Goal: Task Accomplishment & Management: Manage account settings

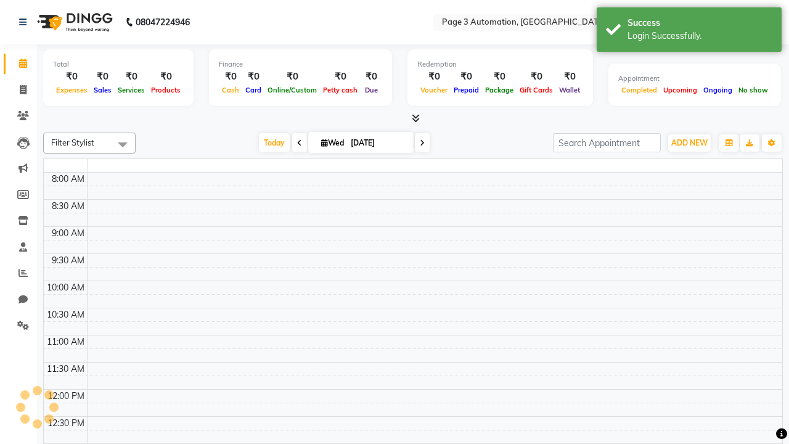
select select "en"
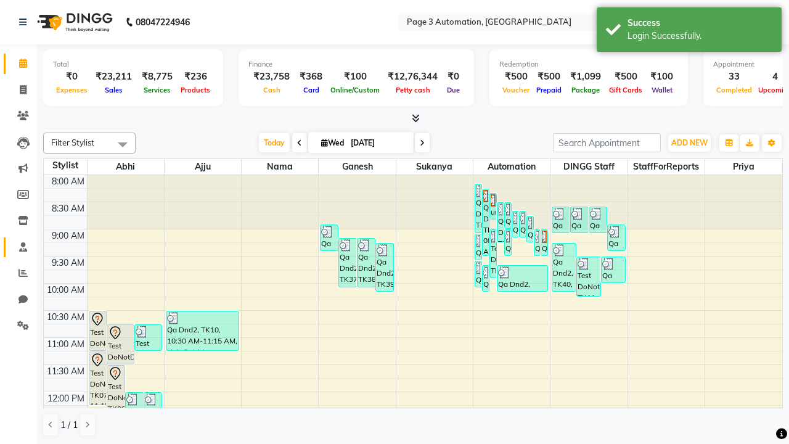
click at [18, 246] on span at bounding box center [23, 247] width 22 height 14
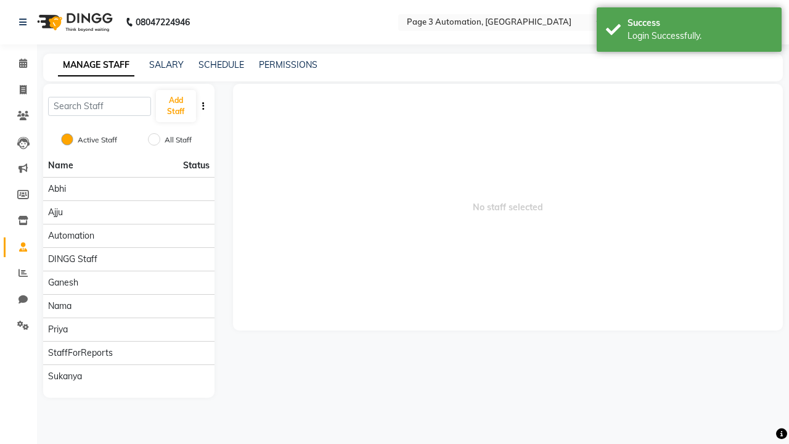
click at [18, 246] on span at bounding box center [23, 247] width 22 height 14
click at [176, 106] on button "Add Staff" at bounding box center [176, 106] width 40 height 32
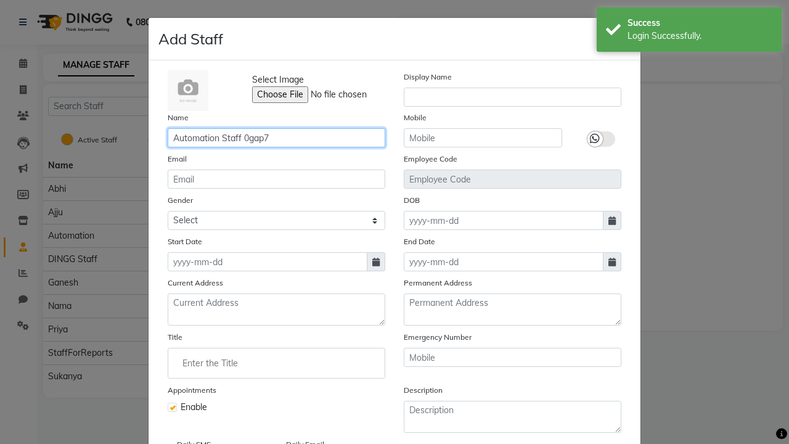
type input "Automation Staff 0gap7"
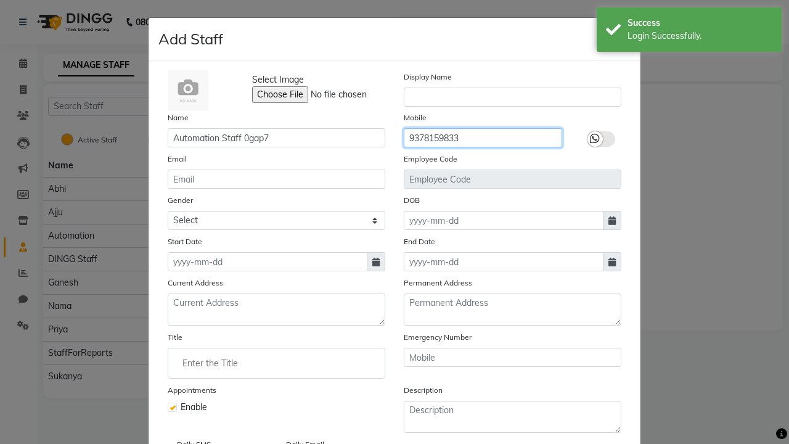
type input "9378159833"
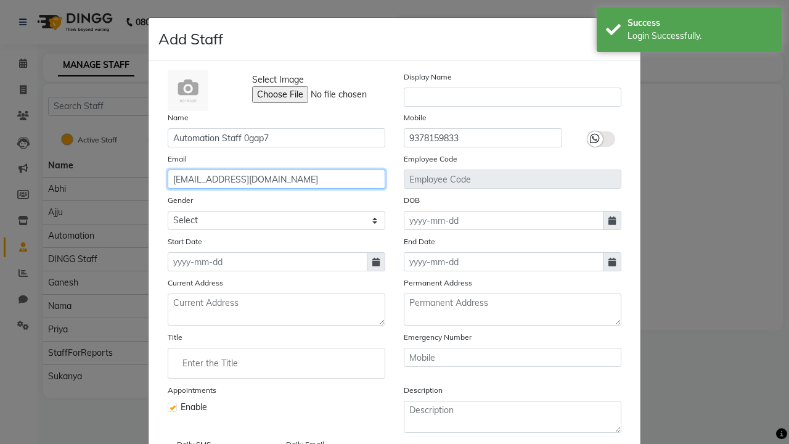
type input "[EMAIL_ADDRESS][DOMAIN_NAME]"
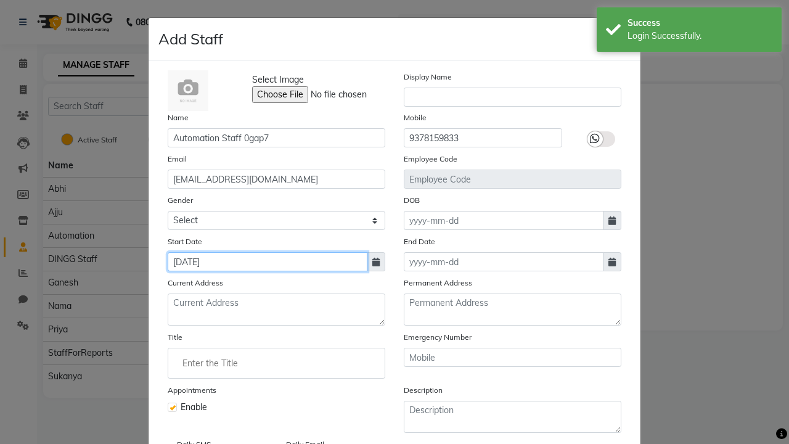
type input "[DATE]"
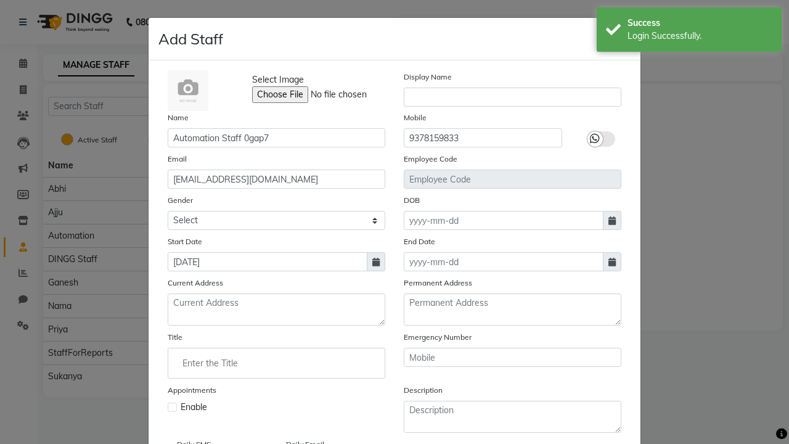
checkbox input "false"
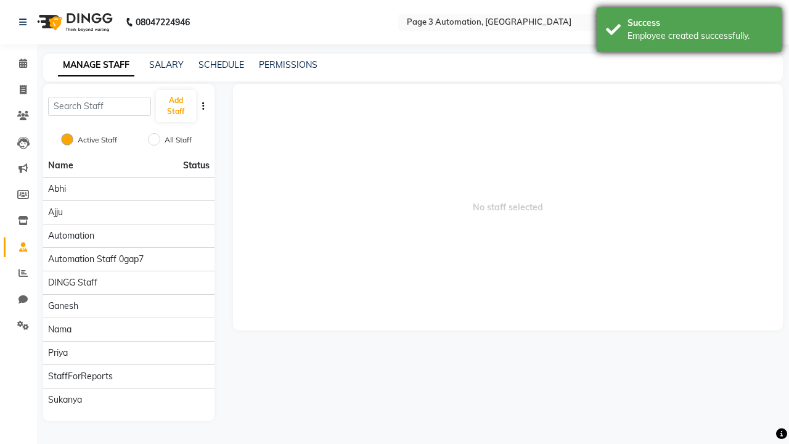
click at [689, 31] on div "Employee created successfully." at bounding box center [699, 36] width 145 height 13
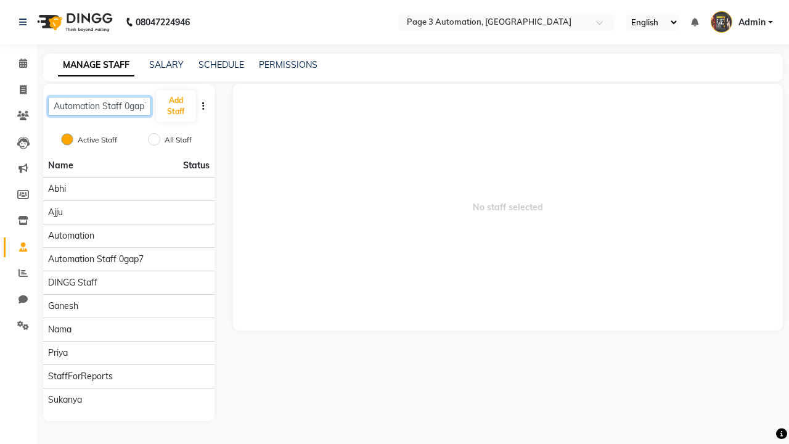
scroll to position [0, 4]
type input "Automation Staff 0gap7"
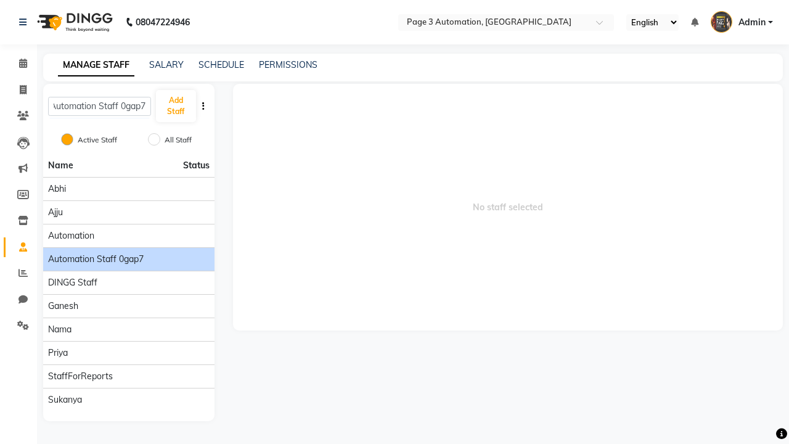
click at [128, 253] on span "Automation Staff 0gap7" at bounding box center [96, 259] width 96 height 13
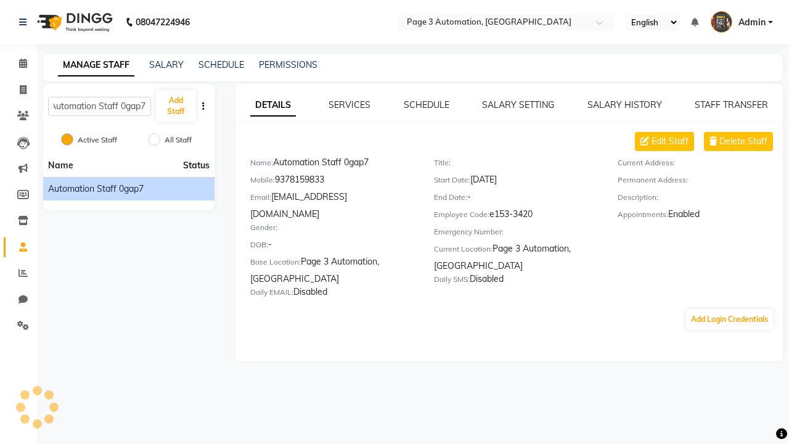
scroll to position [0, 0]
click at [518, 105] on link "SALARY SETTING" at bounding box center [518, 104] width 72 height 11
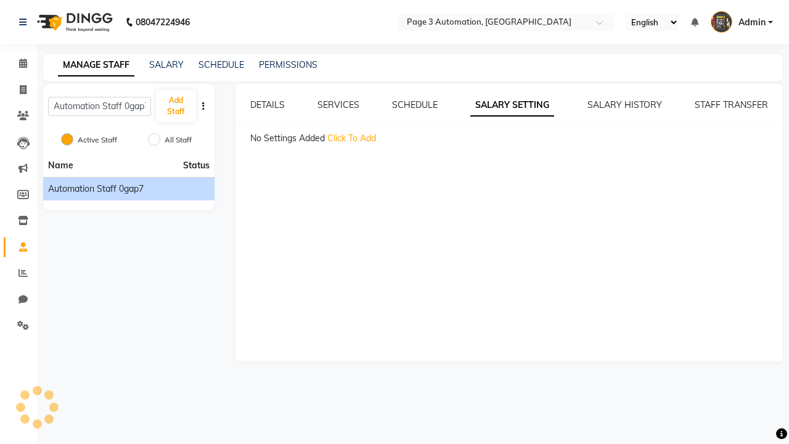
click at [351, 138] on span "Click To Add" at bounding box center [351, 137] width 49 height 11
select select "monthly"
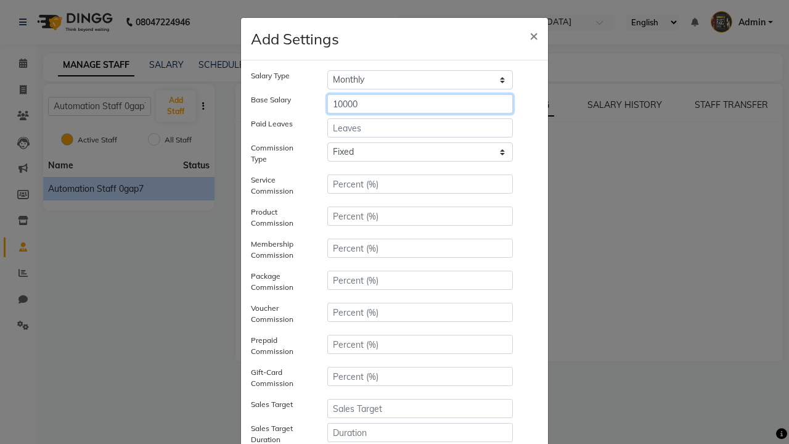
type input "10000"
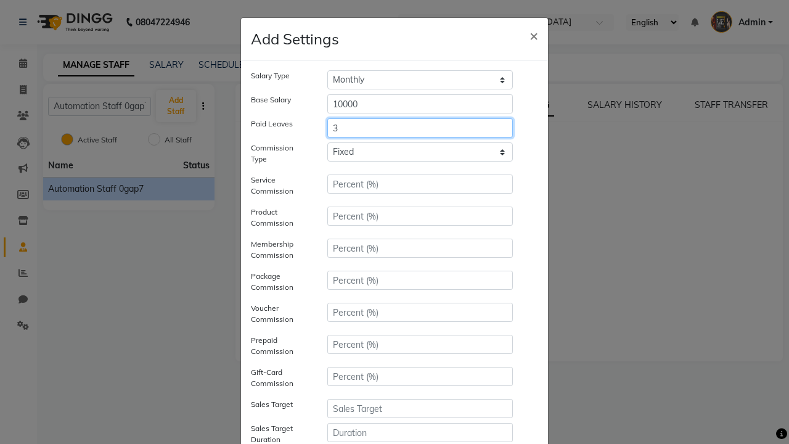
type input "3"
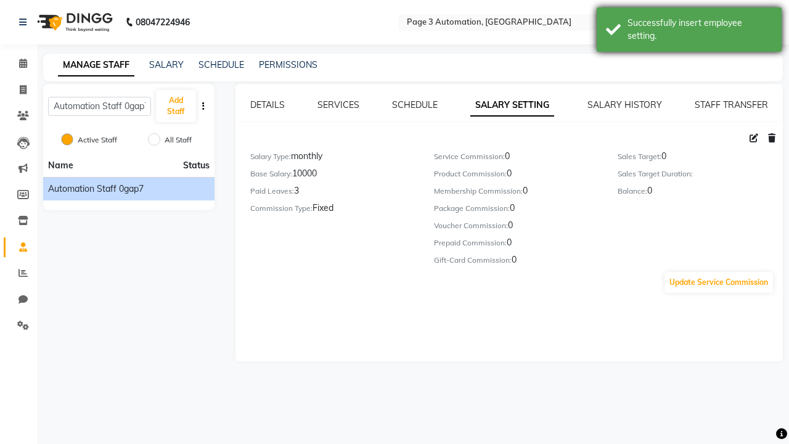
click at [689, 31] on div "Successfully insert employee setting." at bounding box center [699, 30] width 145 height 26
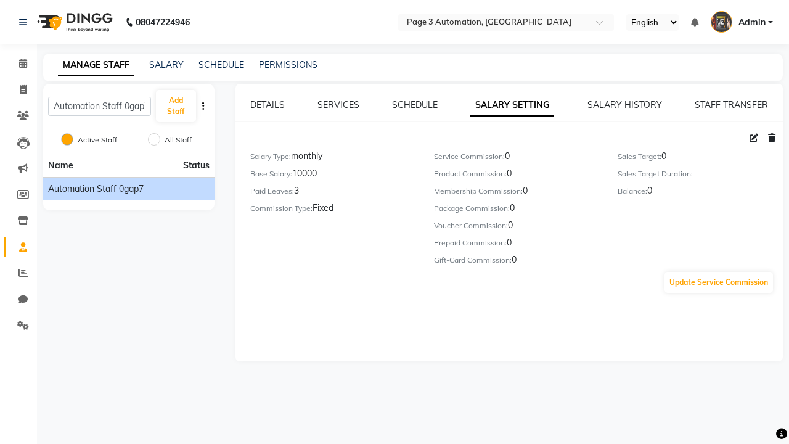
click at [754, 138] on icon at bounding box center [753, 138] width 9 height 9
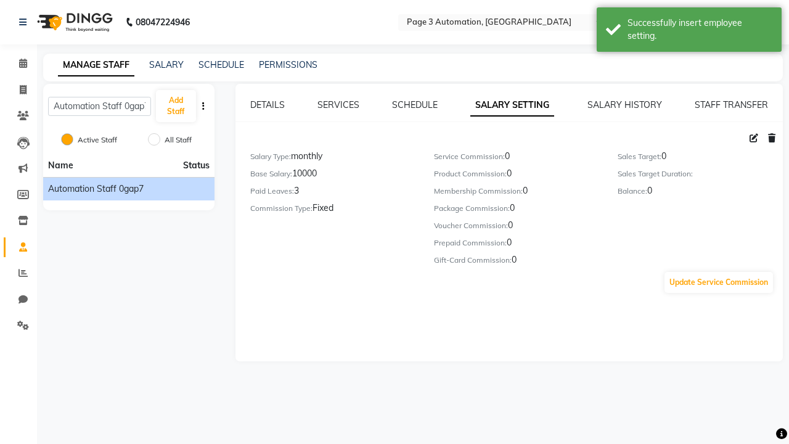
select select "monthly"
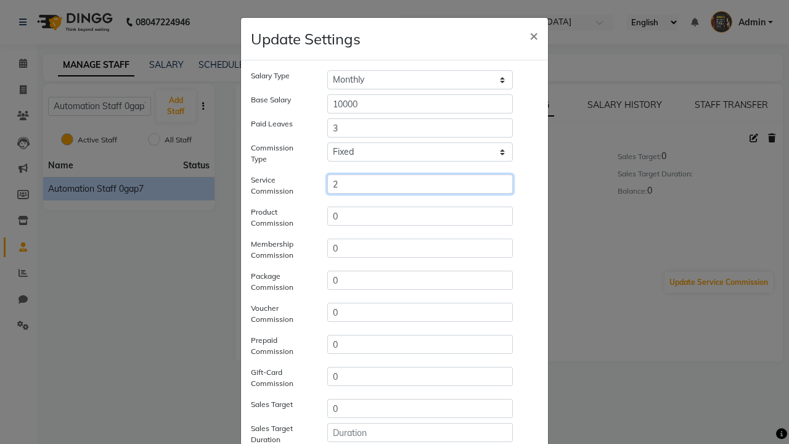
type input "2"
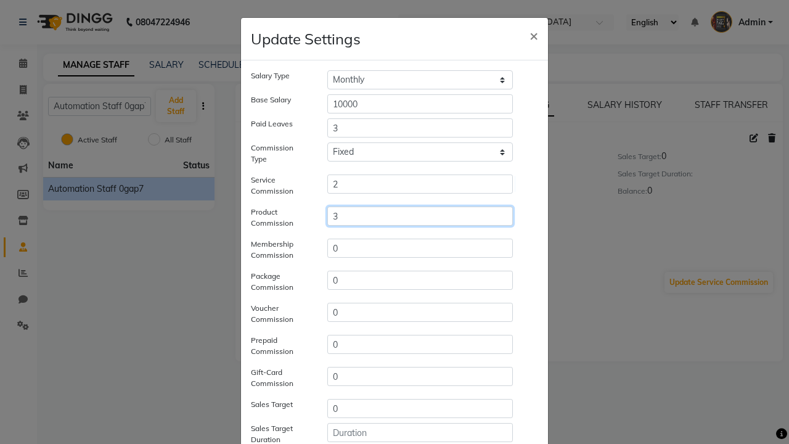
type input "3"
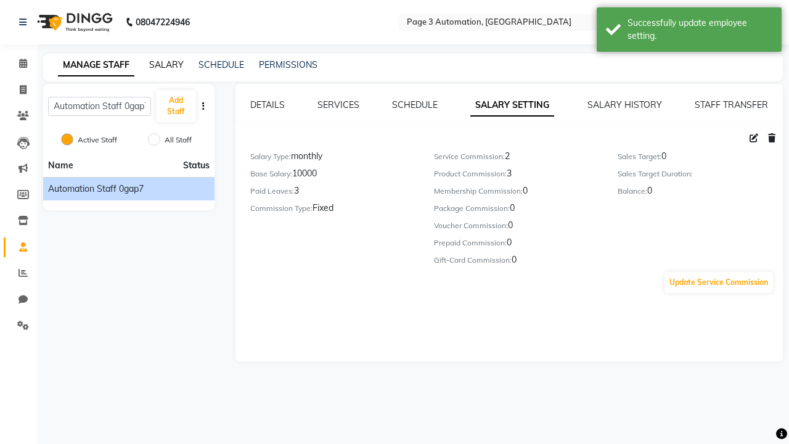
click at [689, 31] on div "Successfully update employee setting." at bounding box center [699, 30] width 145 height 26
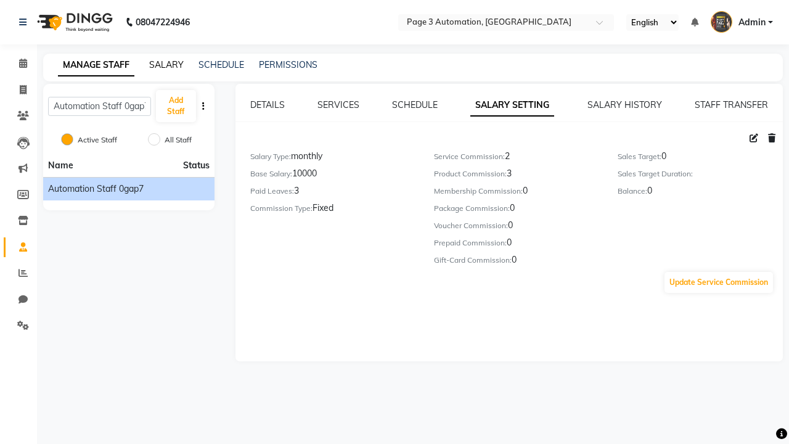
click at [166, 65] on link "SALARY" at bounding box center [166, 64] width 35 height 11
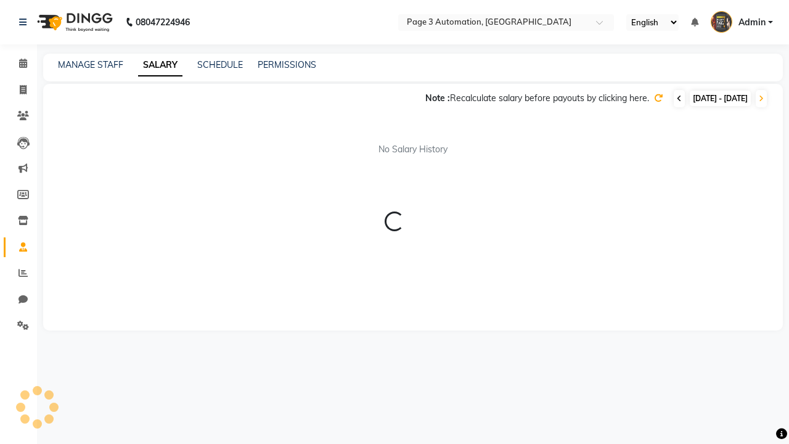
click at [677, 99] on icon at bounding box center [679, 98] width 5 height 7
click at [654, 98] on icon at bounding box center [658, 98] width 9 height 9
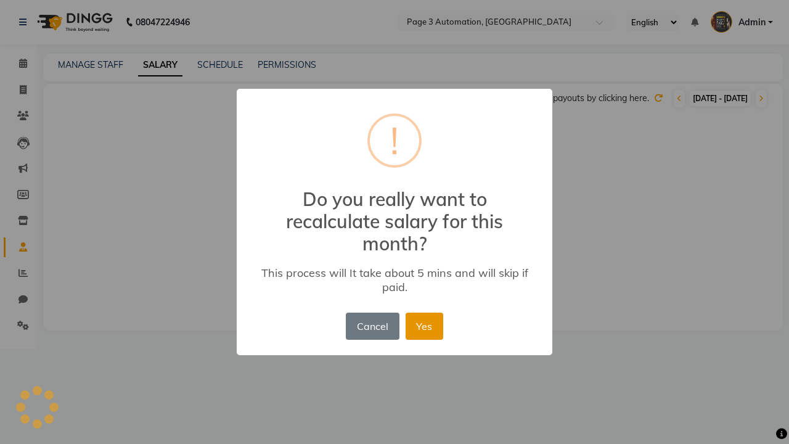
click at [415, 312] on button "Yes" at bounding box center [424, 325] width 38 height 27
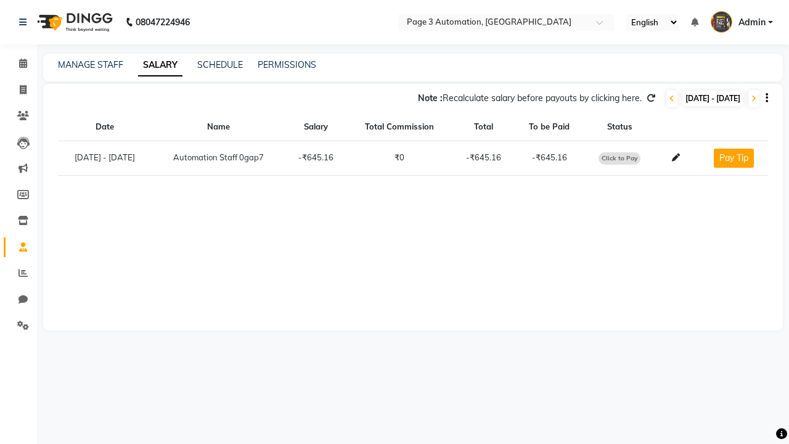
click at [631, 158] on span "Click to Pay" at bounding box center [619, 158] width 42 height 12
select select "1"
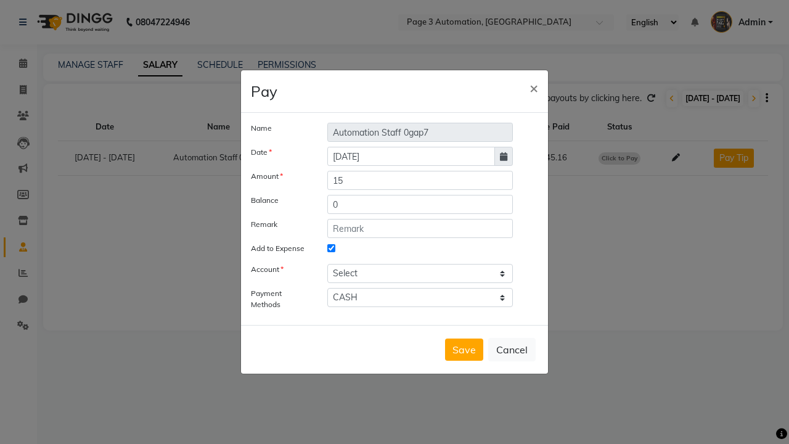
select select "1486"
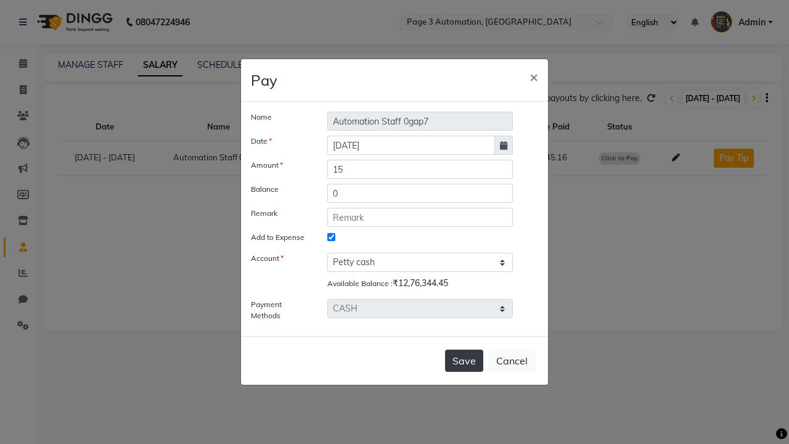
type input "15"
click at [464, 360] on button "Save" at bounding box center [464, 360] width 38 height 22
select select
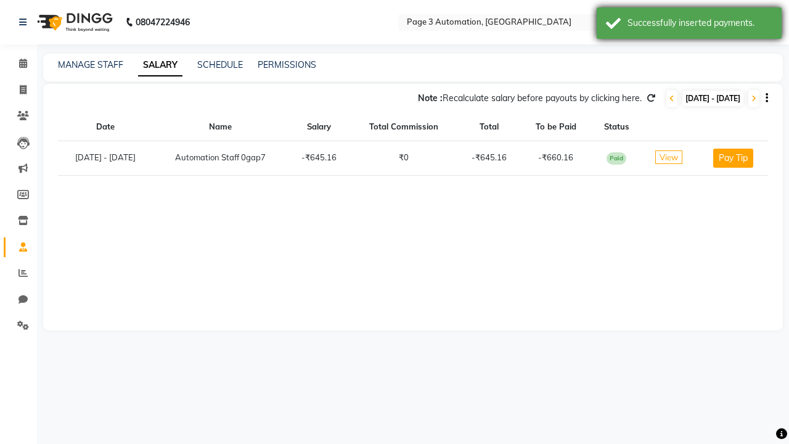
click at [689, 25] on div "Successfully inserted payments." at bounding box center [699, 23] width 145 height 13
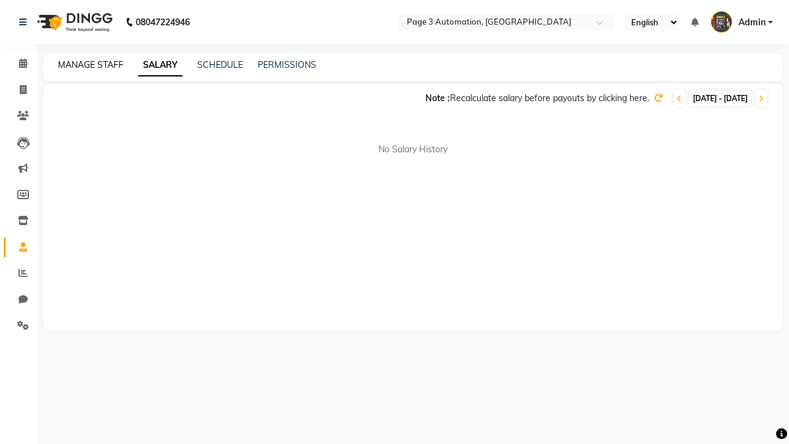
click at [91, 65] on link "MANAGE STAFF" at bounding box center [90, 64] width 65 height 11
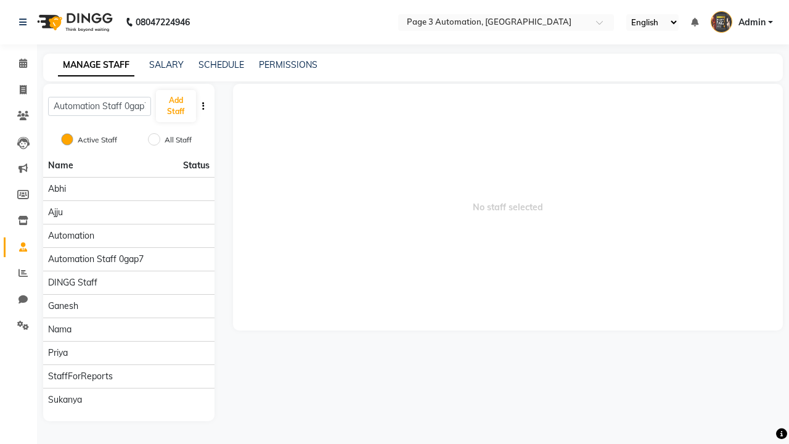
scroll to position [0, 4]
type input "Automation Staff 0gap7"
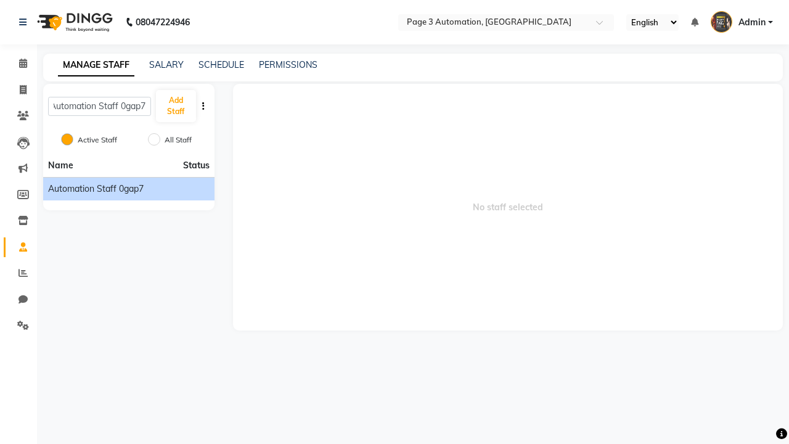
click at [128, 189] on span "Automation Staff 0gap7" at bounding box center [96, 188] width 96 height 13
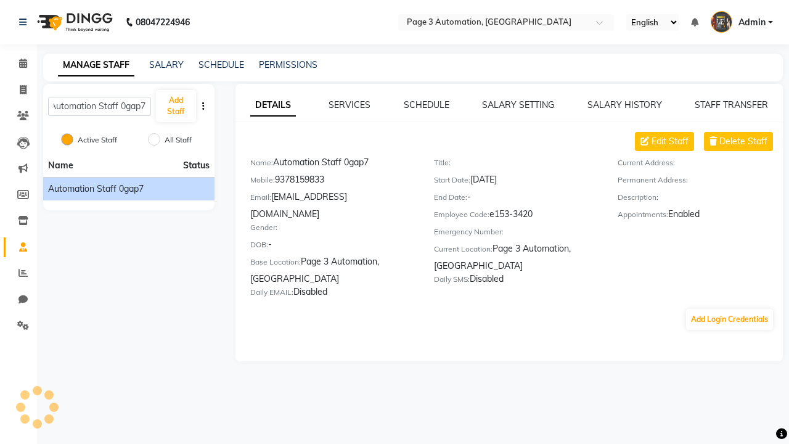
scroll to position [0, 0]
click at [272, 105] on link "DETAILS" at bounding box center [273, 105] width 46 height 22
click at [743, 141] on span "Delete Staff" at bounding box center [743, 141] width 48 height 13
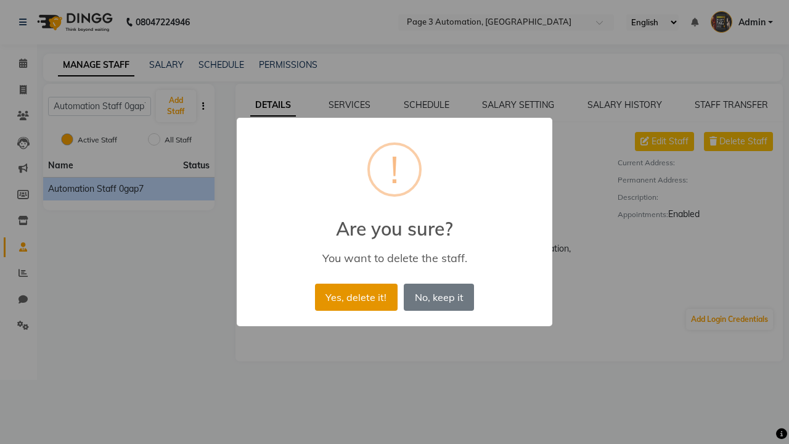
click at [356, 296] on button "Yes, delete it!" at bounding box center [356, 296] width 83 height 27
